Goal: Contribute content

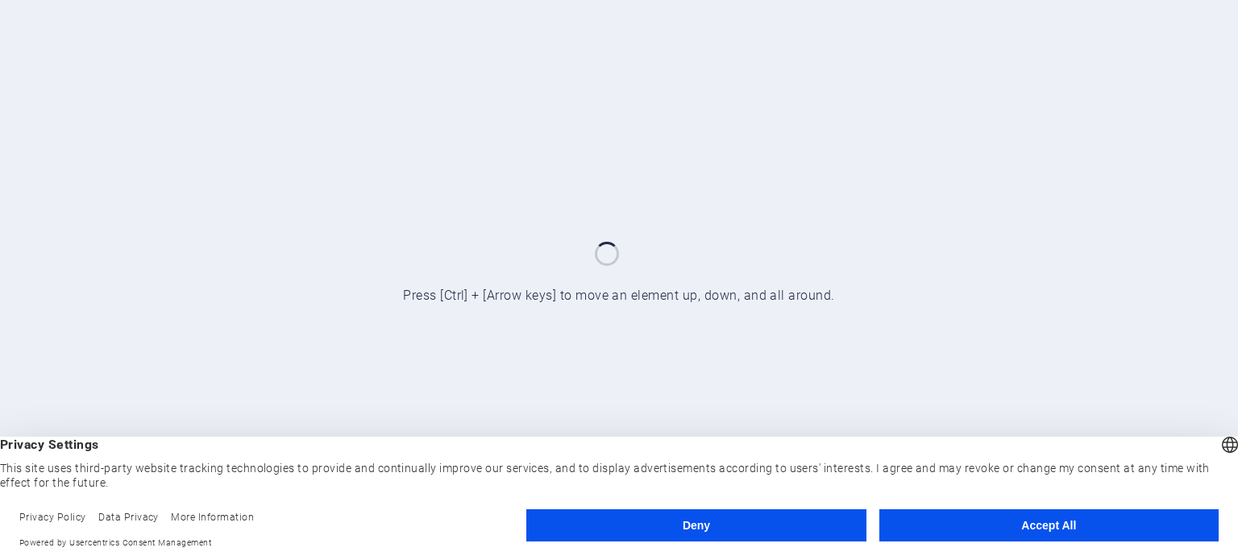
click at [921, 538] on button "Accept All" at bounding box center [1048, 525] width 339 height 32
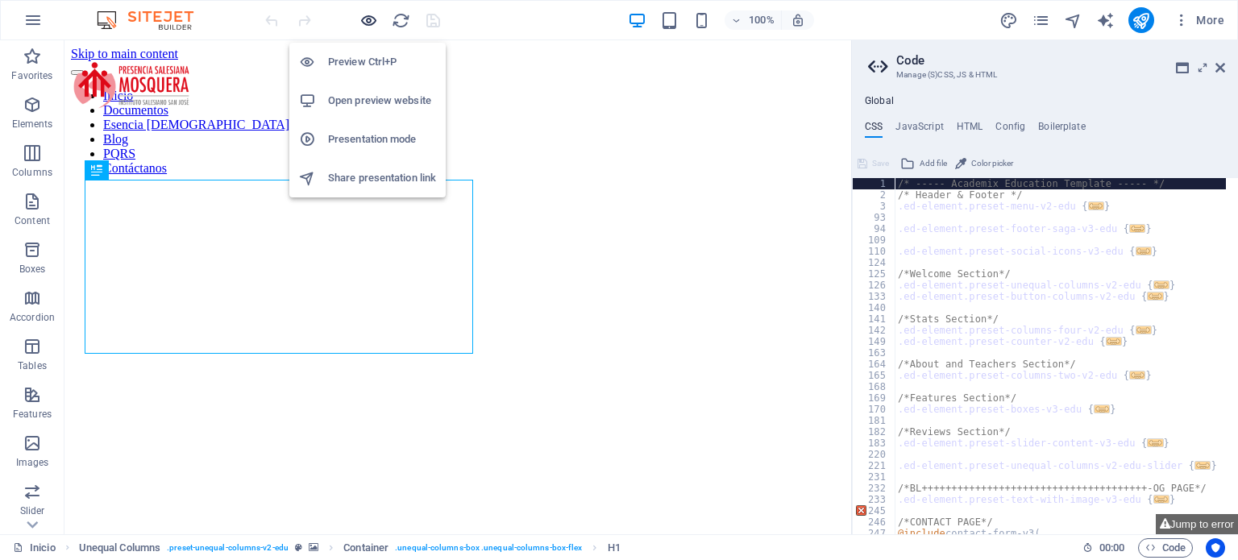
click at [371, 16] on icon "button" at bounding box center [368, 20] width 19 height 19
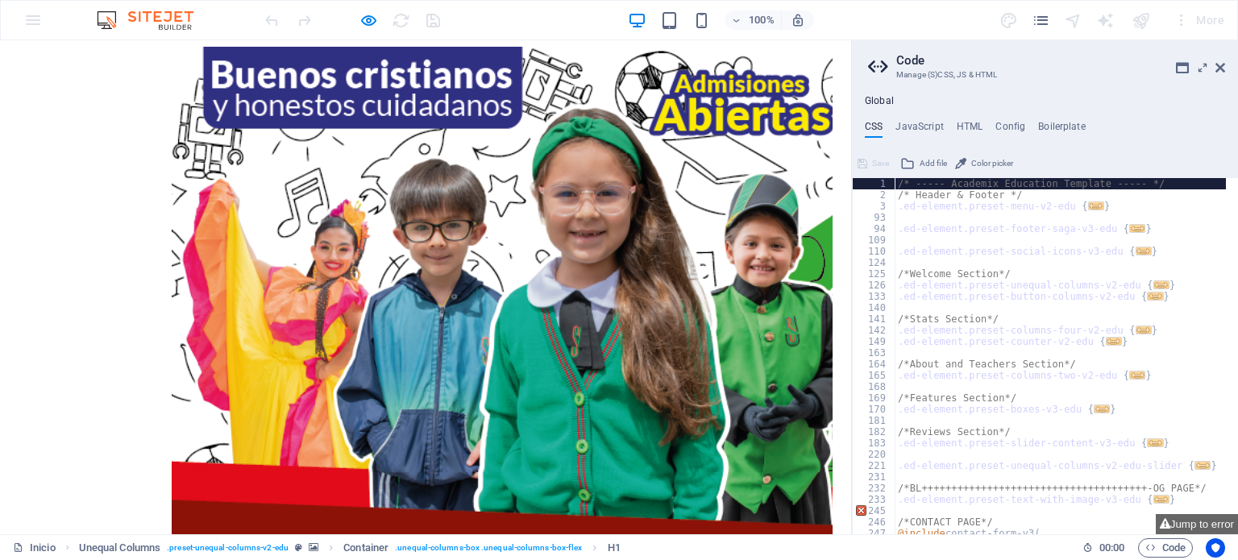
click at [778, 77] on div "× Loading..." at bounding box center [419, 383] width 826 height 673
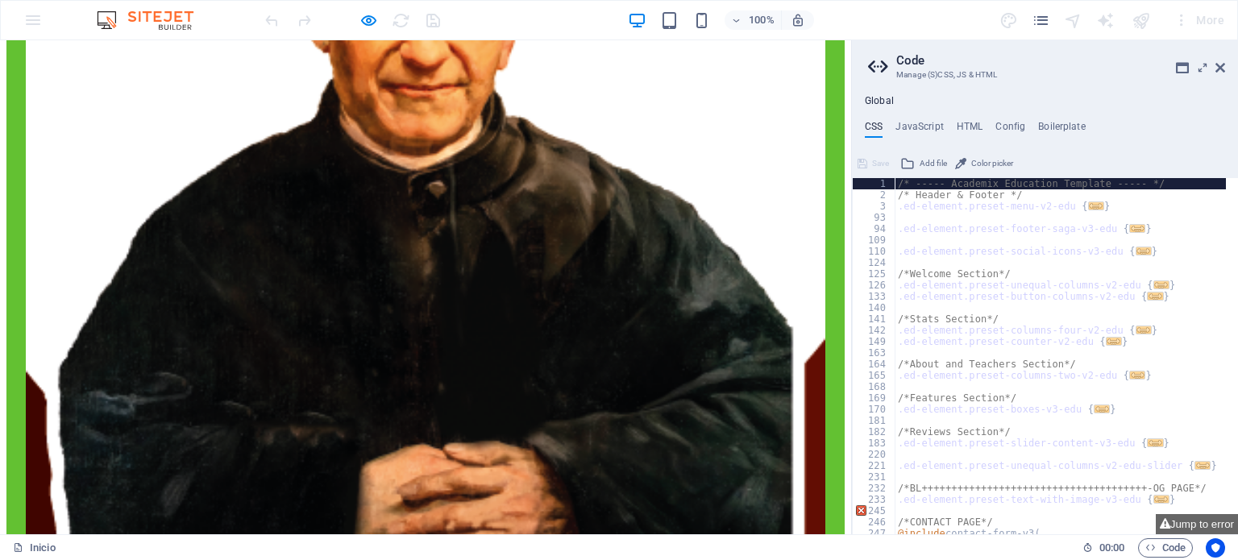
scroll to position [3701, 0]
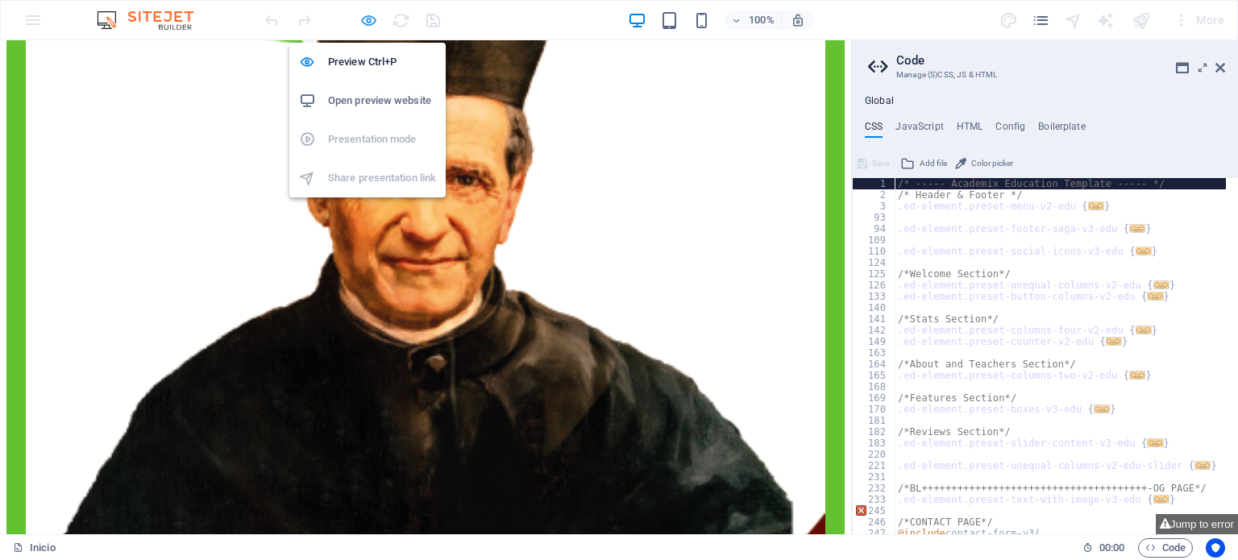
click at [364, 11] on icon "button" at bounding box center [368, 20] width 19 height 19
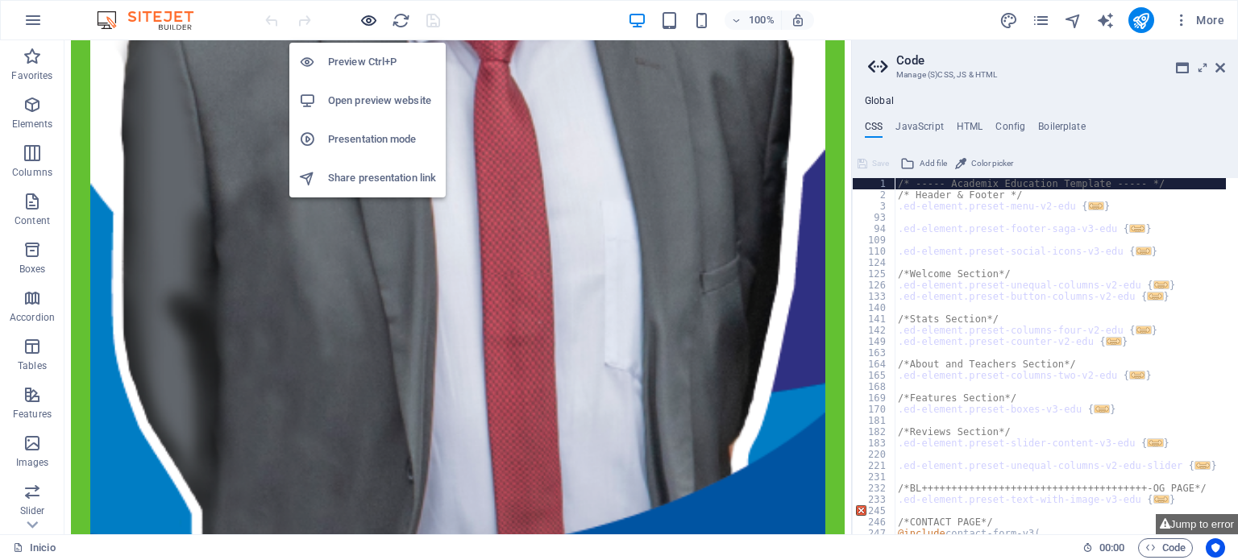
click at [364, 11] on icon "button" at bounding box center [368, 20] width 19 height 19
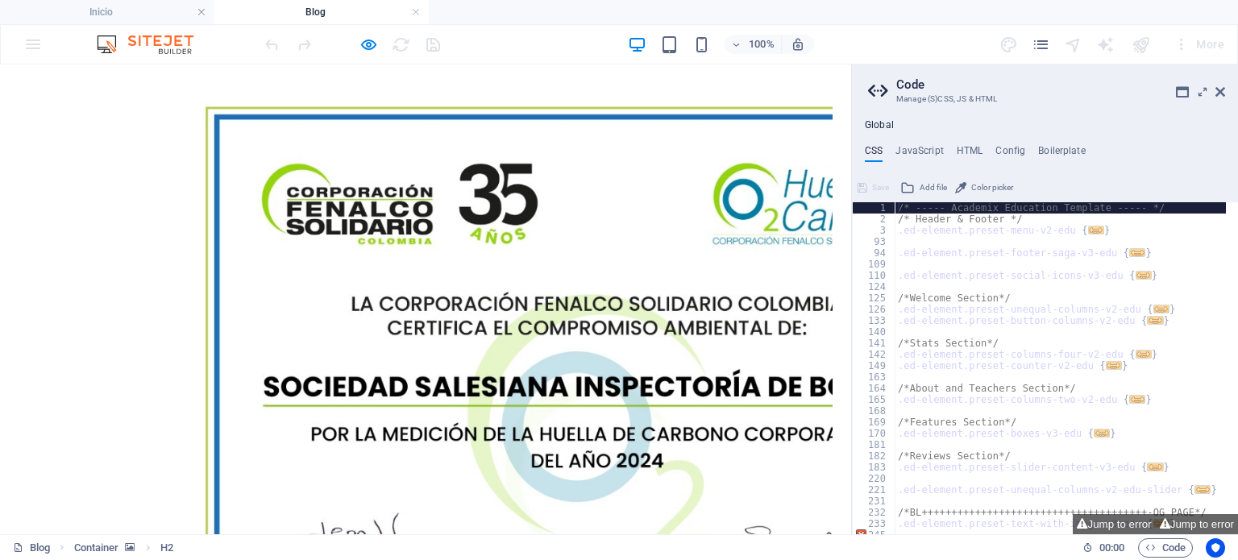
scroll to position [0, 0]
click at [749, 225] on div "×" at bounding box center [419, 409] width 826 height 676
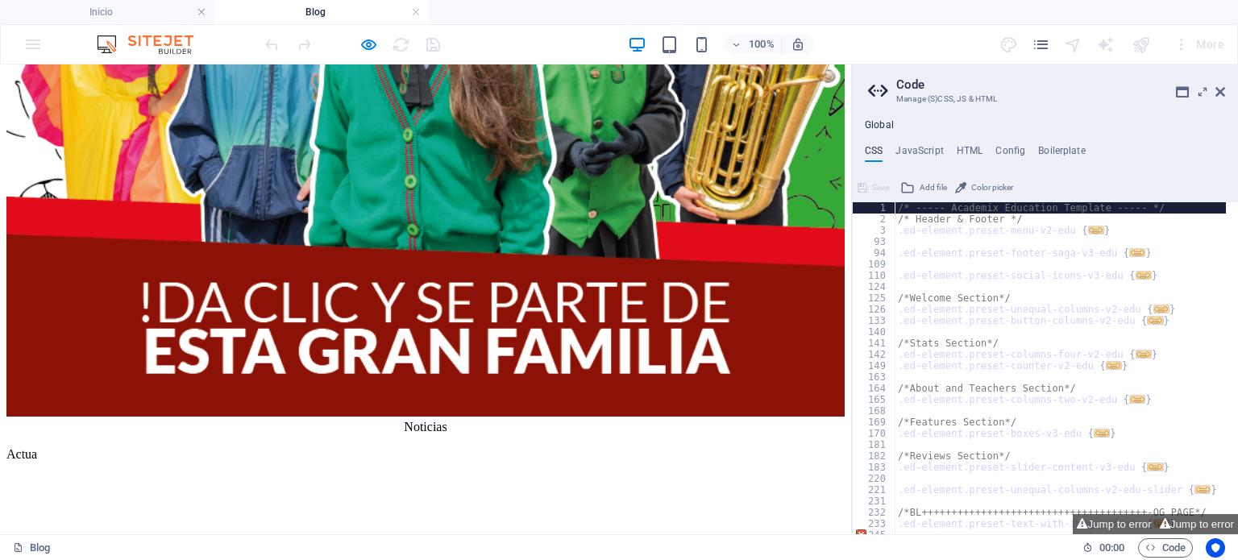
scroll to position [430, 0]
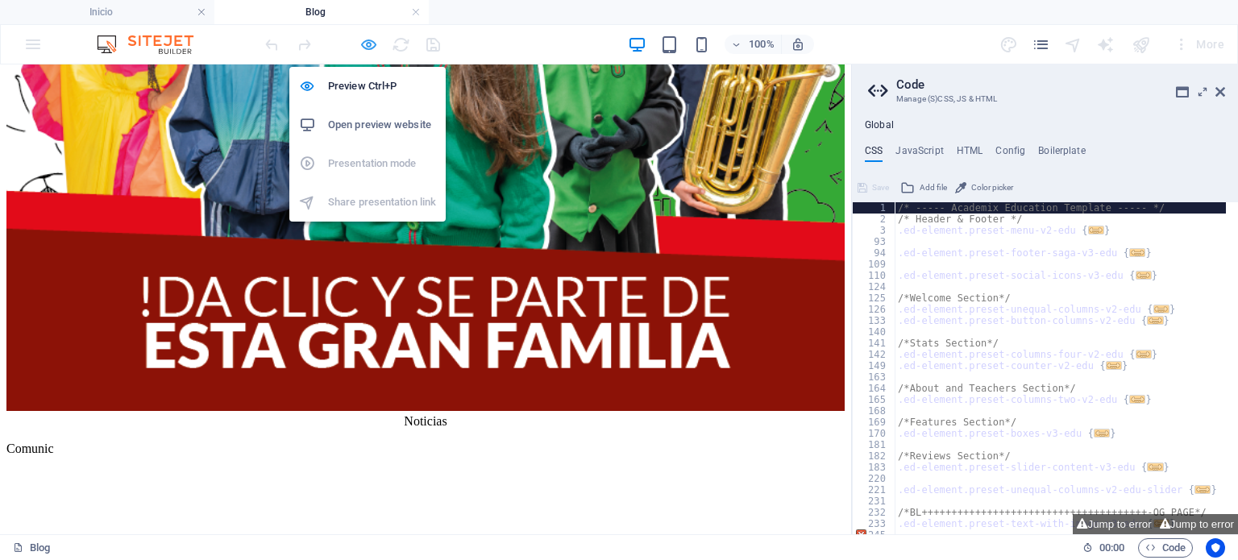
click at [368, 41] on icon "button" at bounding box center [368, 44] width 19 height 19
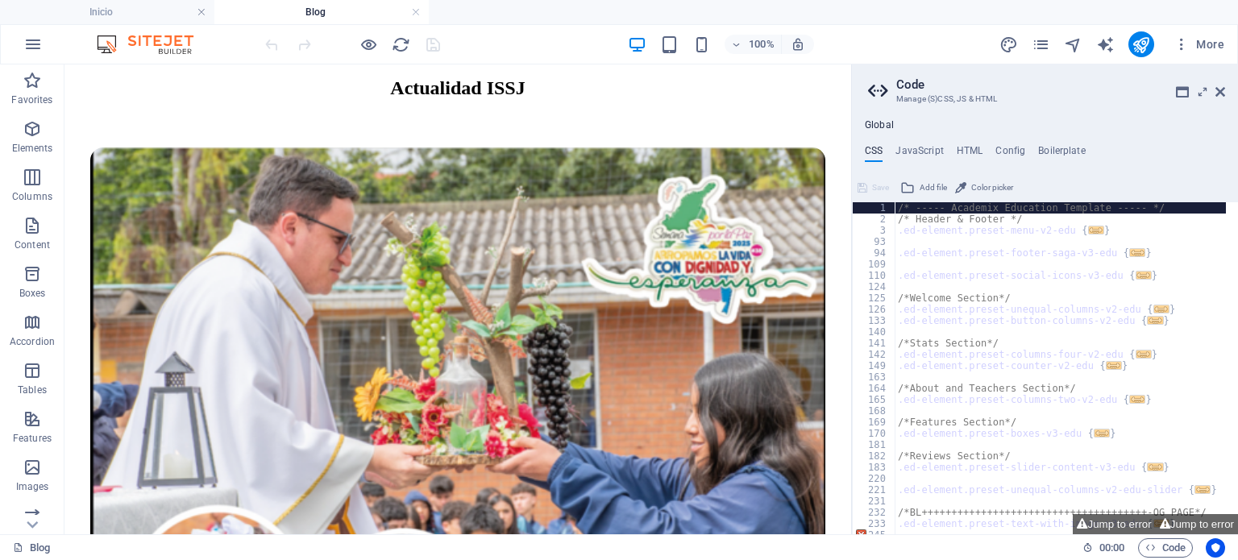
scroll to position [1018, 0]
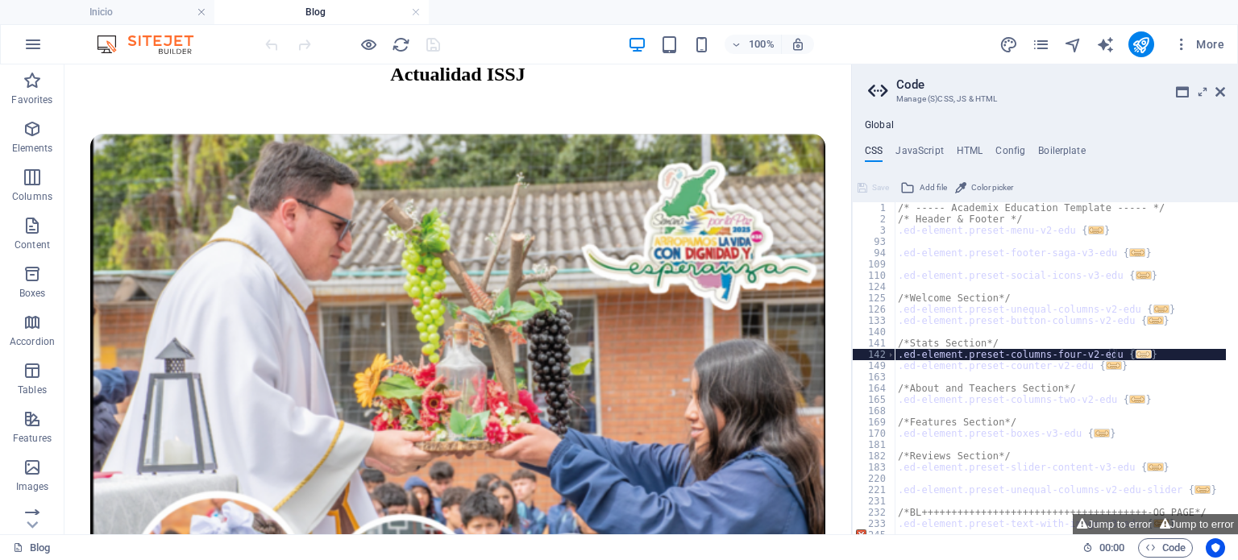
click at [1136, 356] on span "..." at bounding box center [1144, 354] width 16 height 9
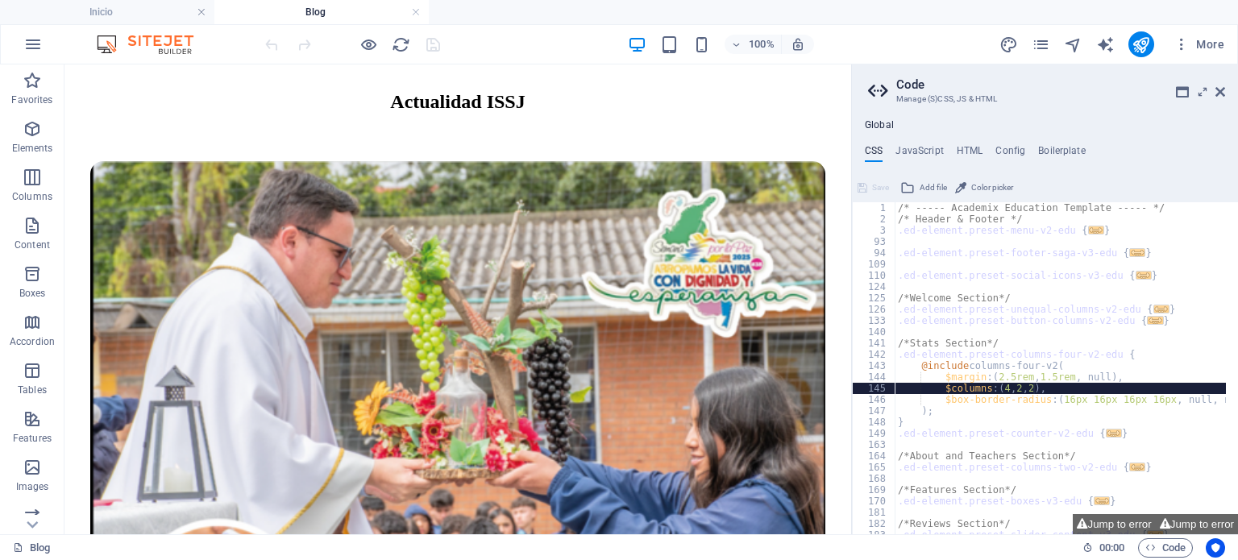
click at [1032, 388] on div "/* ----- Academix Education Template ----- */ /* Header & Footer */ .ed-element…" at bounding box center [1226, 373] width 663 height 343
type textarea "$columns: (4, 2, 2),"
click at [1032, 388] on div "/* ----- Academix Education Template ----- */ /* Header & Footer */ .ed-element…" at bounding box center [1226, 373] width 663 height 343
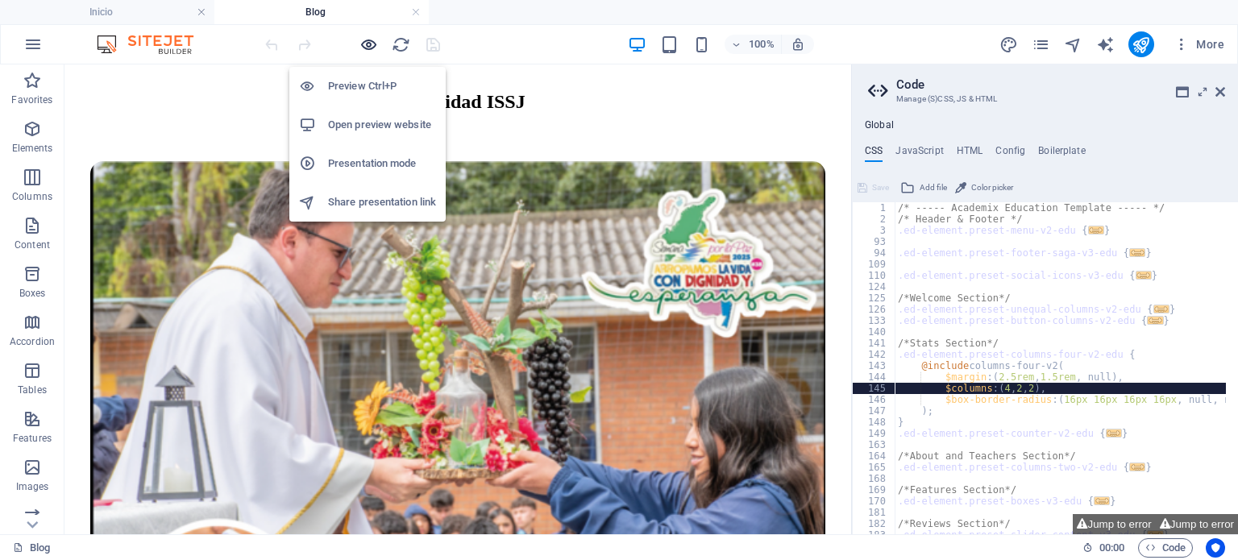
click at [369, 44] on icon "button" at bounding box center [368, 44] width 19 height 19
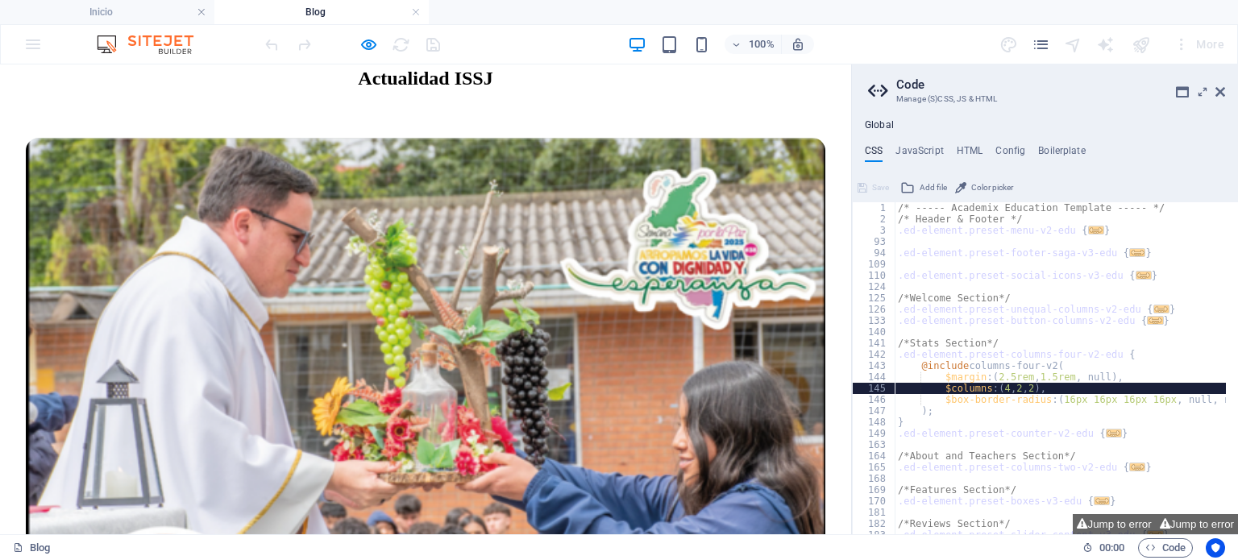
scroll to position [1055, 0]
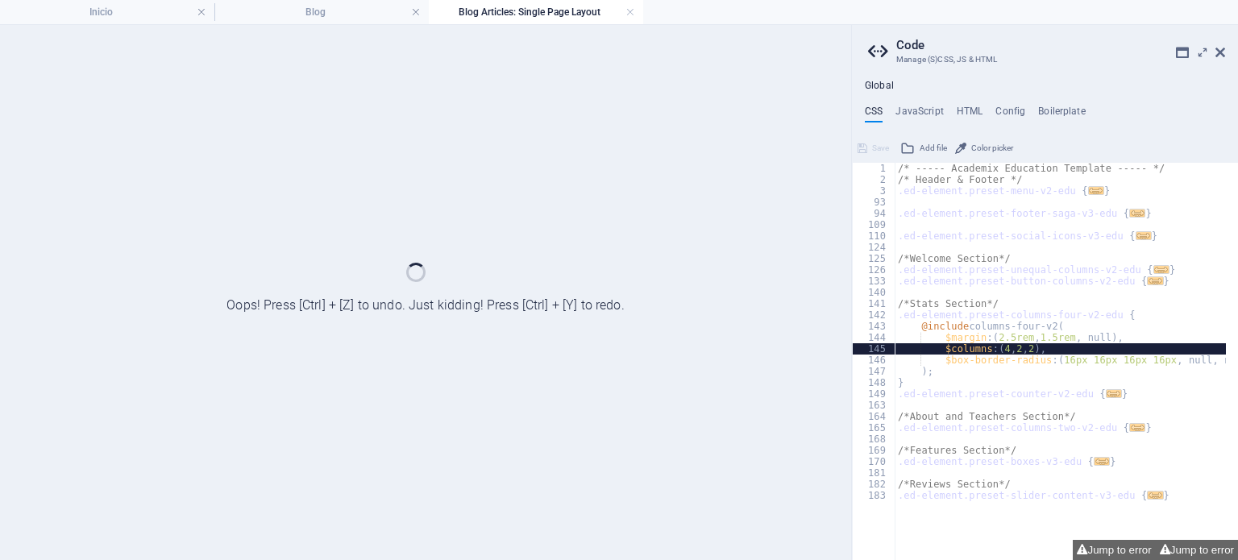
scroll to position [0, 0]
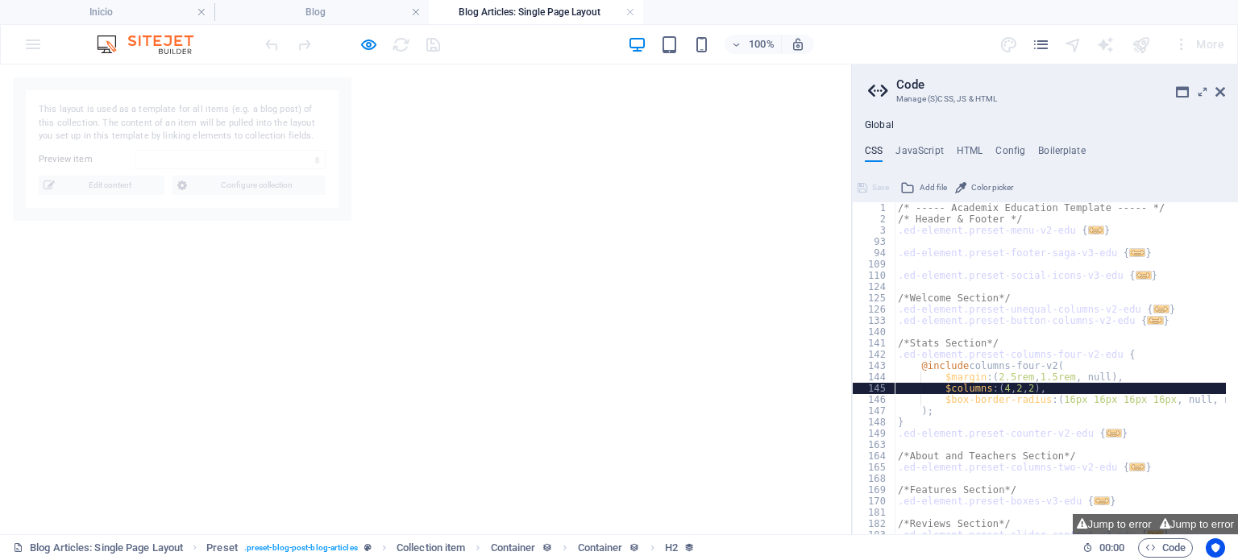
select select "6888c951ab97cd9d3d079d67"
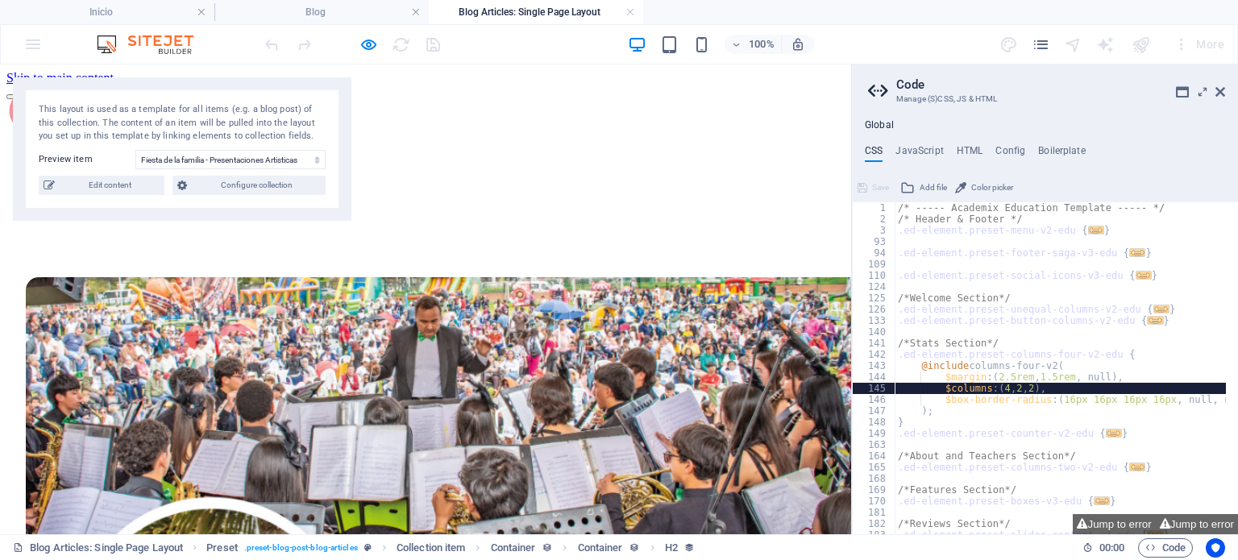
scroll to position [445, 0]
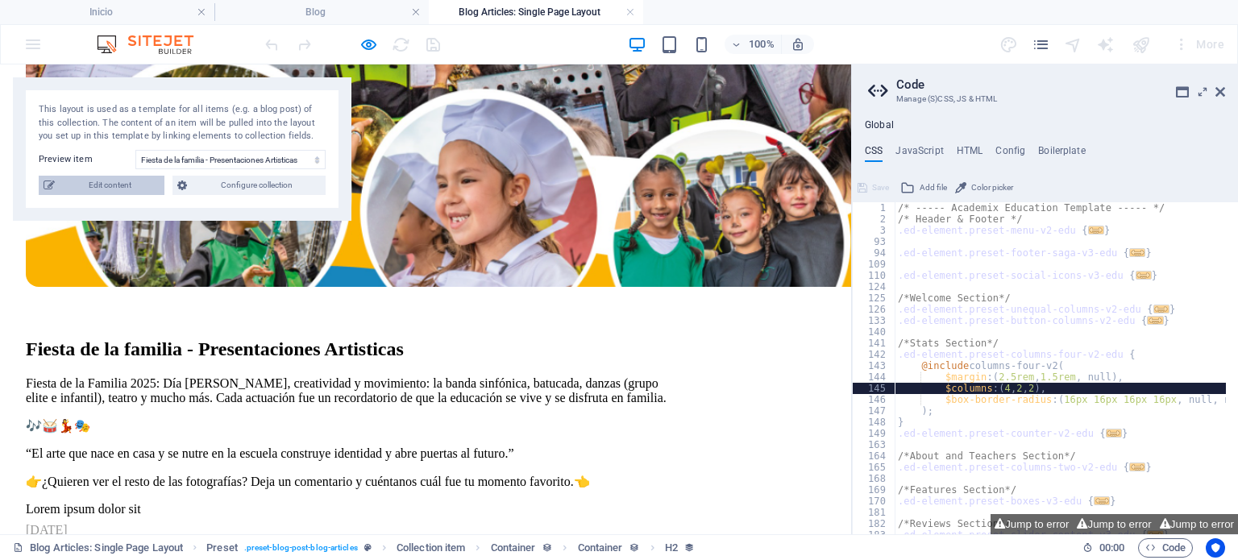
click at [123, 192] on span "Edit content" at bounding box center [110, 185] width 100 height 19
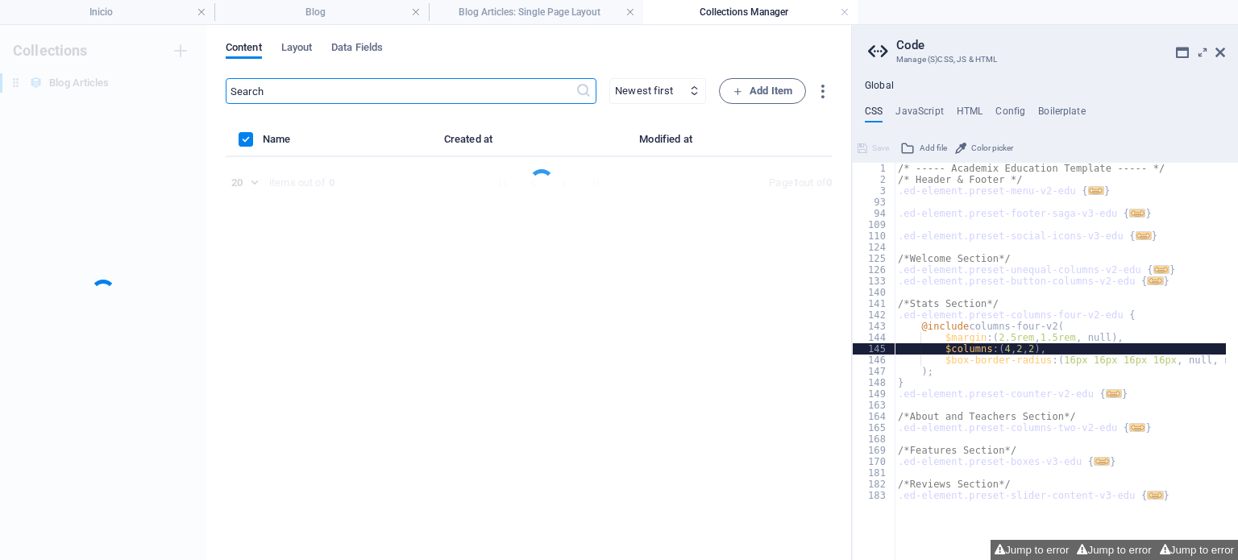
scroll to position [0, 0]
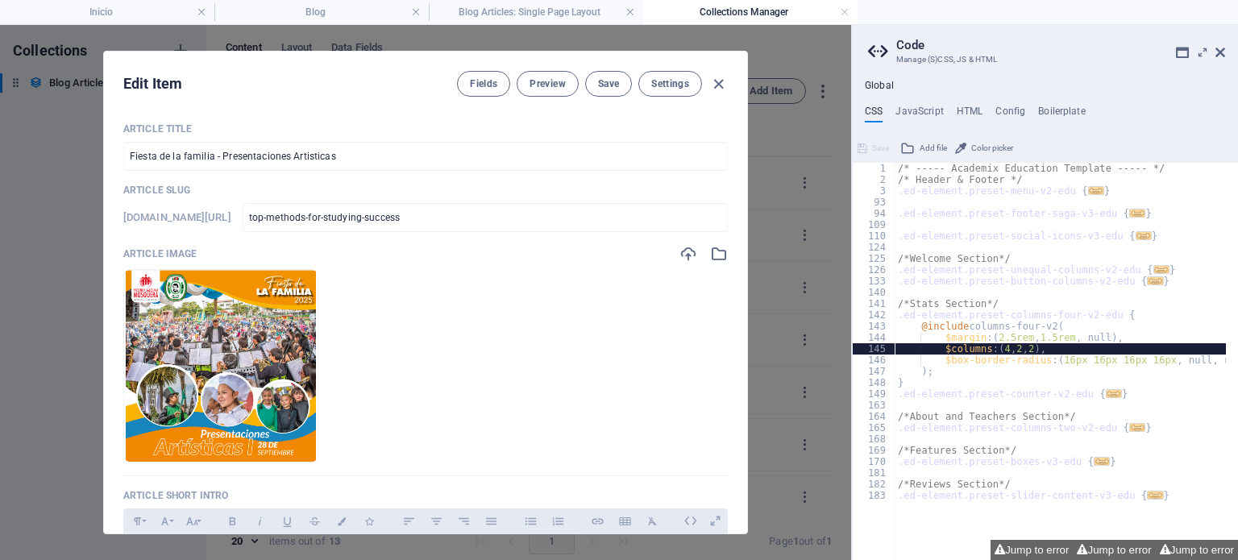
click at [745, 190] on div "Article Title Fiesta de la familia - Presentaciones Artisticas ​ Article Slug […" at bounding box center [425, 322] width 643 height 424
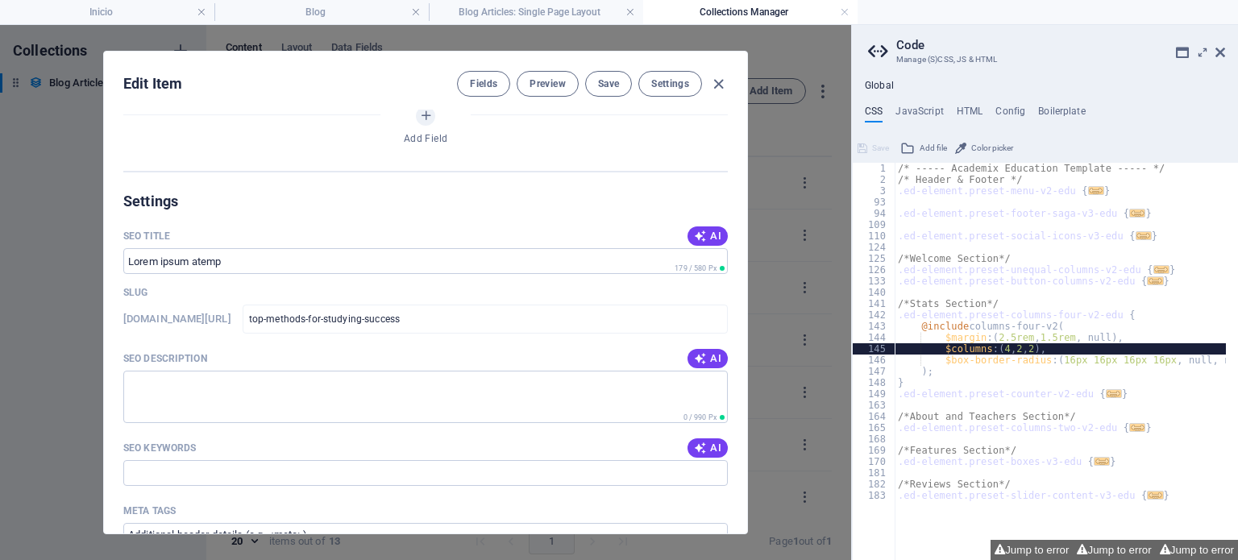
scroll to position [854, 0]
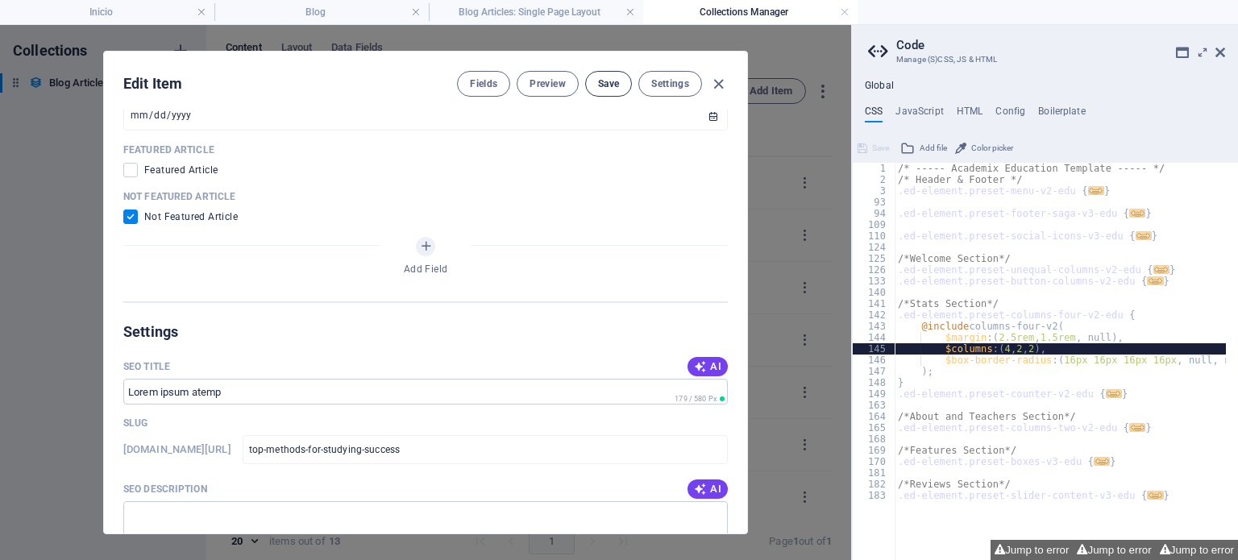
click at [608, 89] on span "Save" at bounding box center [608, 83] width 21 height 13
click at [718, 86] on icon "button" at bounding box center [718, 84] width 19 height 19
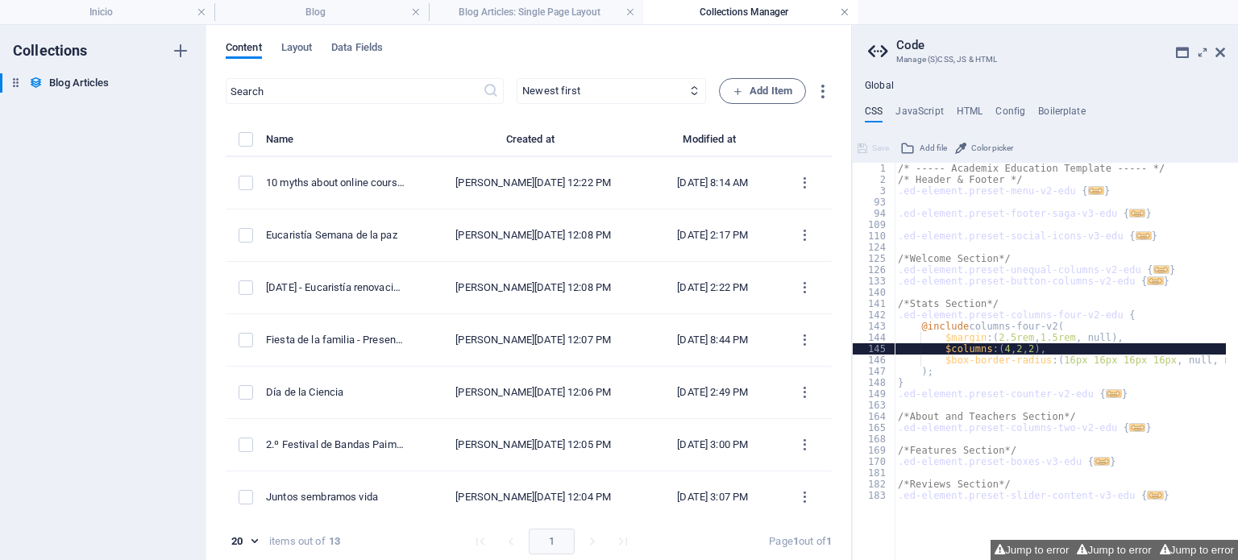
click at [842, 19] on link at bounding box center [845, 12] width 10 height 15
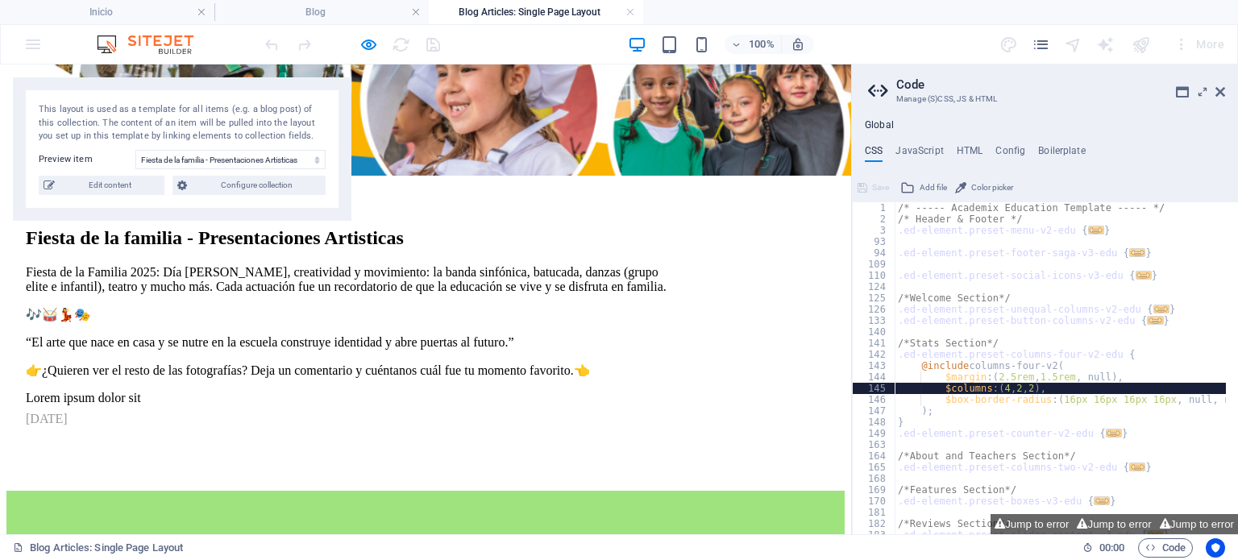
scroll to position [544, 0]
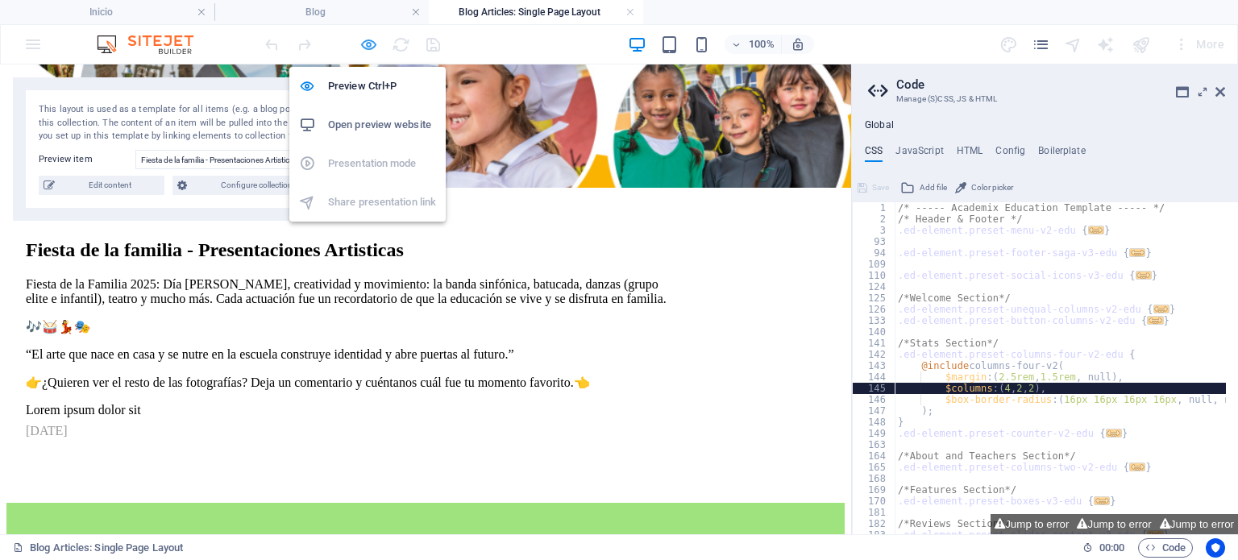
click at [367, 52] on icon "button" at bounding box center [368, 44] width 19 height 19
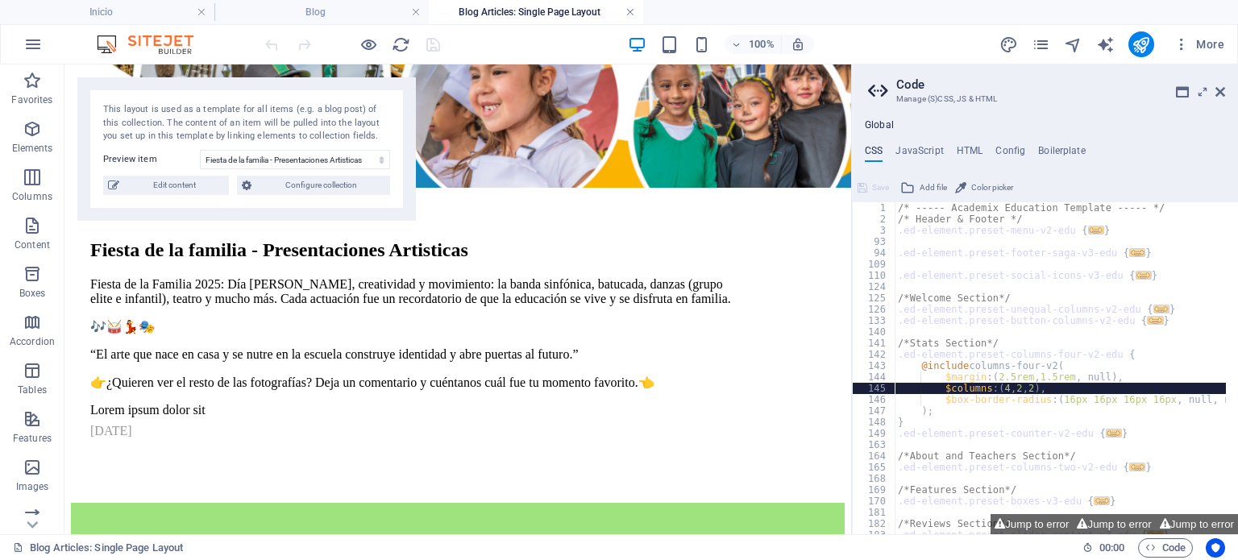
click at [629, 19] on link at bounding box center [630, 12] width 10 height 15
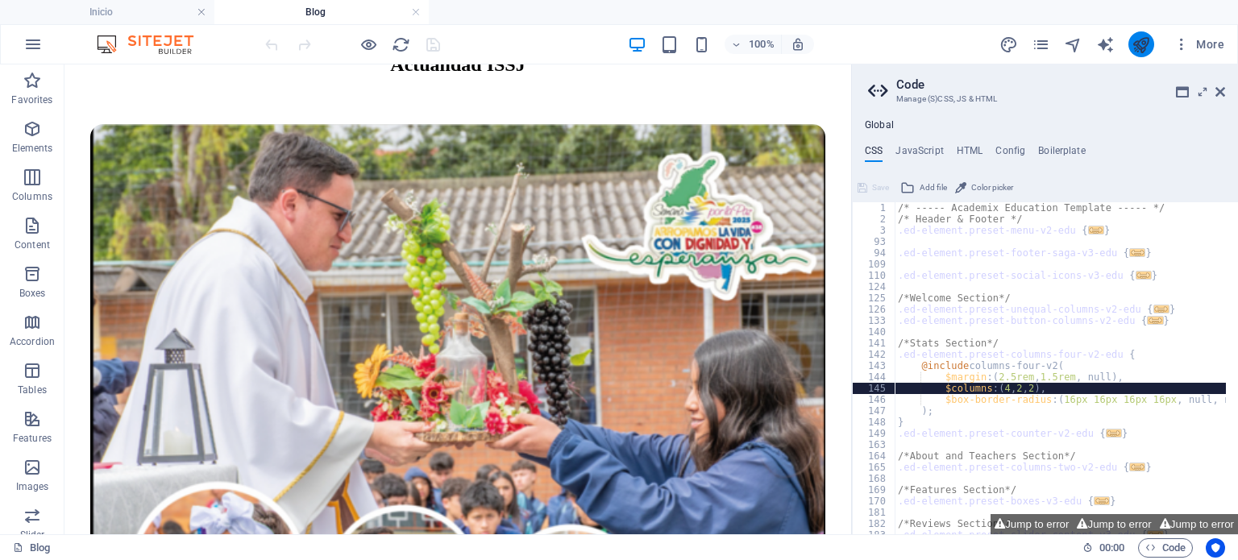
click at [1151, 41] on button "publish" at bounding box center [1141, 44] width 26 height 26
